Goal: Task Accomplishment & Management: Manage account settings

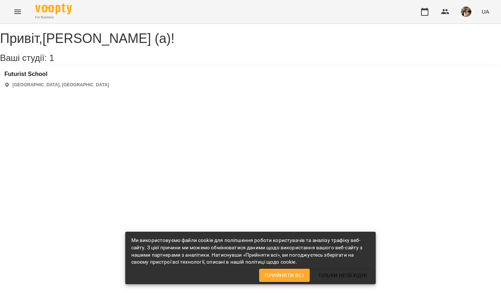
click at [19, 10] on icon "Menu" at bounding box center [17, 12] width 7 height 4
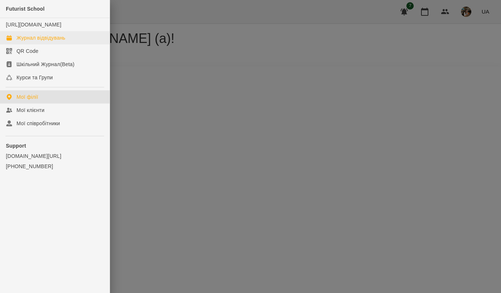
click at [37, 41] on div "Журнал відвідувань" at bounding box center [40, 37] width 49 height 7
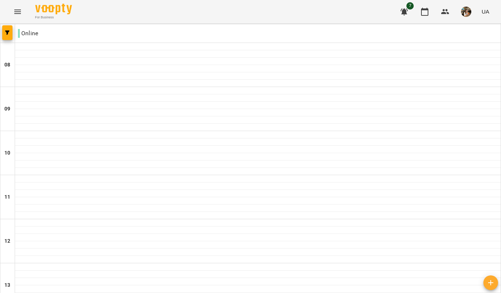
scroll to position [459, 0]
type input "**********"
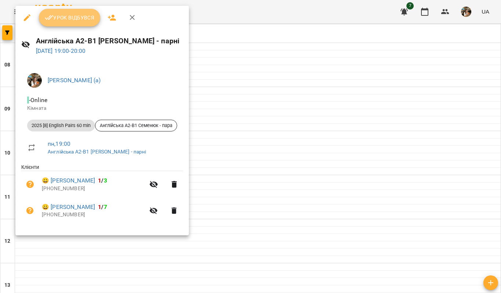
click at [71, 23] on button "Урок відбувся" at bounding box center [70, 18] width 62 height 18
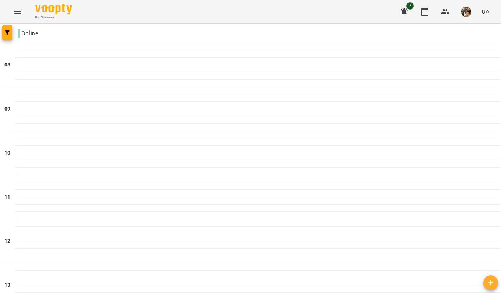
scroll to position [459, 0]
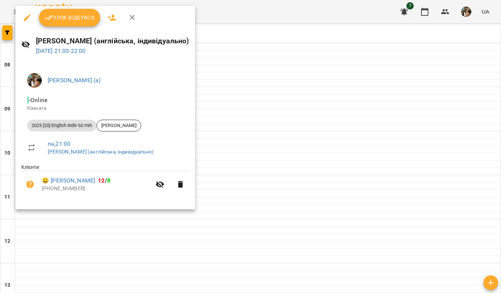
click at [135, 18] on icon "button" at bounding box center [132, 17] width 9 height 9
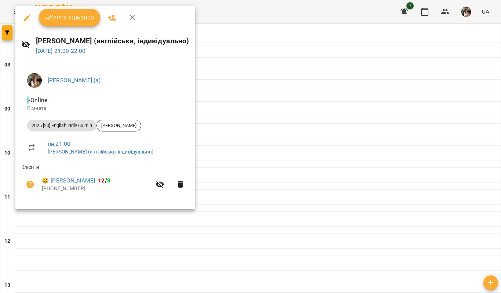
click at [89, 20] on span "Урок відбувся" at bounding box center [70, 17] width 50 height 9
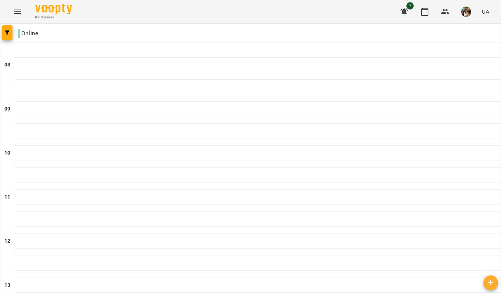
scroll to position [459, 0]
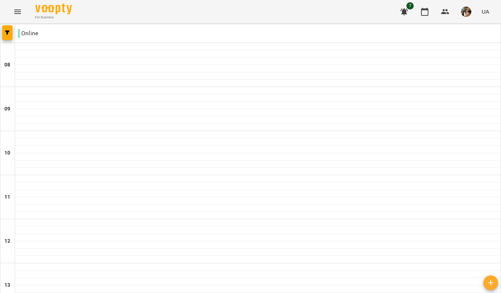
scroll to position [374, 0]
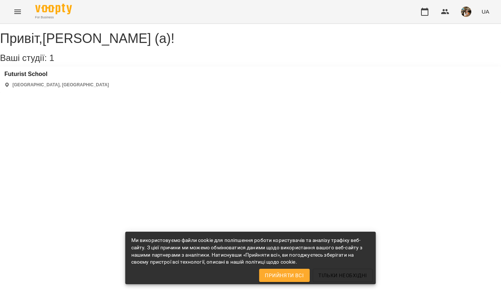
click at [16, 14] on icon "Menu" at bounding box center [17, 12] width 7 height 4
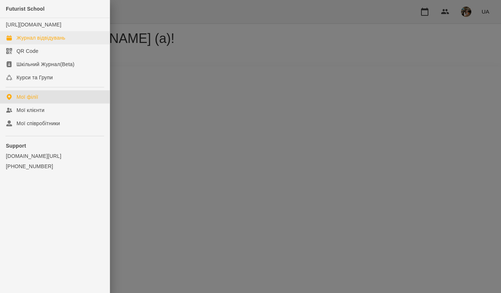
click at [29, 41] on div "Журнал відвідувань" at bounding box center [40, 37] width 49 height 7
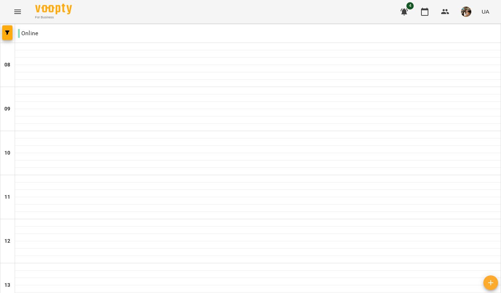
scroll to position [379, 0]
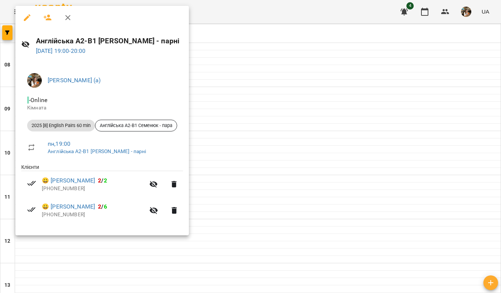
click at [68, 15] on icon "button" at bounding box center [67, 17] width 9 height 9
